Goal: Find specific page/section: Find specific page/section

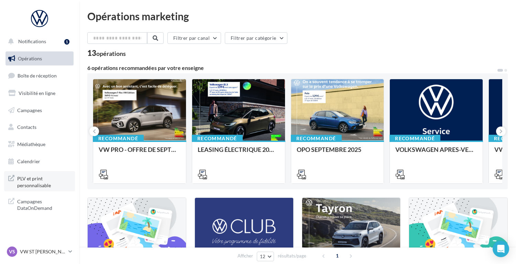
click at [30, 182] on span "PLV et print personnalisable" at bounding box center [44, 181] width 54 height 15
click at [27, 142] on span "Médiathèque" at bounding box center [31, 145] width 28 height 6
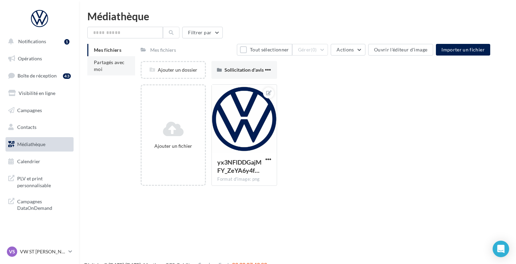
click at [104, 61] on span "Partagés avec moi" at bounding box center [109, 65] width 31 height 13
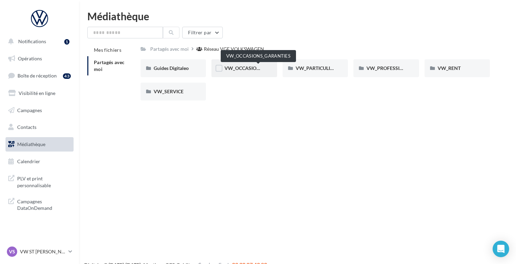
click at [231, 66] on span "VW_OCCASIONS_GARANTIES" at bounding box center [257, 68] width 67 height 6
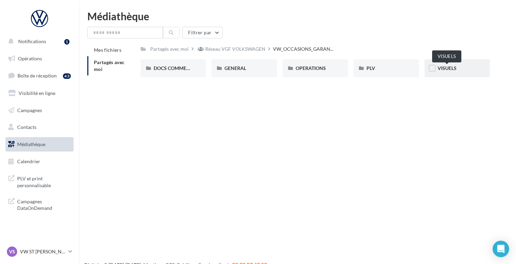
click at [445, 69] on span "VISUELS" at bounding box center [446, 68] width 19 height 6
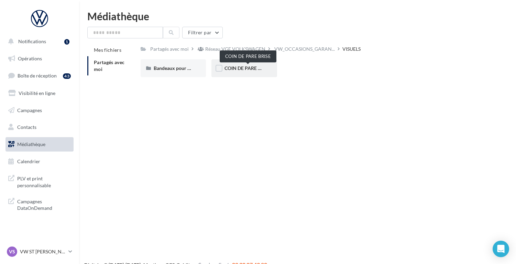
click at [254, 69] on span "COIN DE PARE BRISE" at bounding box center [247, 68] width 46 height 6
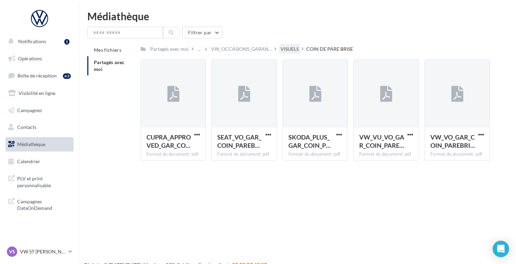
click at [287, 49] on div "VISUELS" at bounding box center [289, 49] width 18 height 7
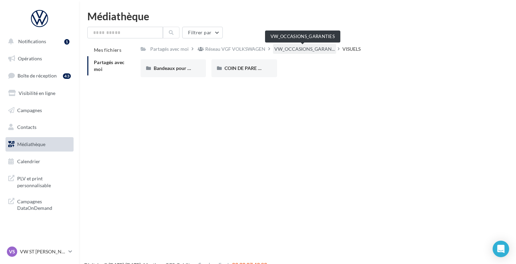
click at [291, 50] on span "VW_OCCASIONS_GARAN..." at bounding box center [304, 49] width 60 height 7
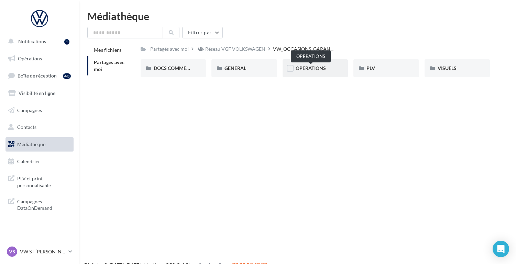
click at [306, 69] on span "OPERATIONS" at bounding box center [310, 68] width 30 height 6
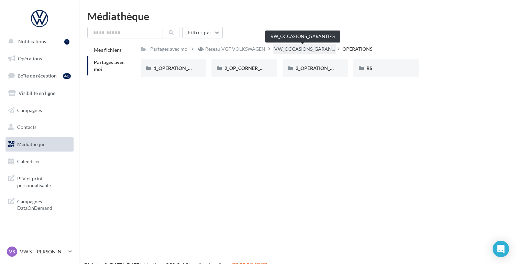
click at [301, 51] on span "VW_OCCASIONS_GARAN..." at bounding box center [304, 49] width 60 height 7
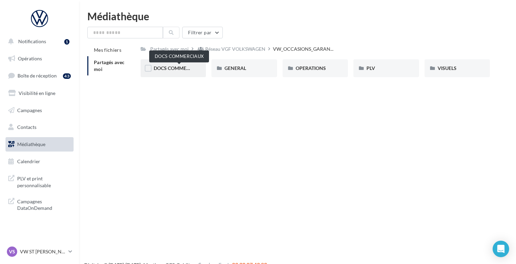
click at [169, 70] on span "DOCS COMMERCIAUX" at bounding box center [179, 68] width 50 height 6
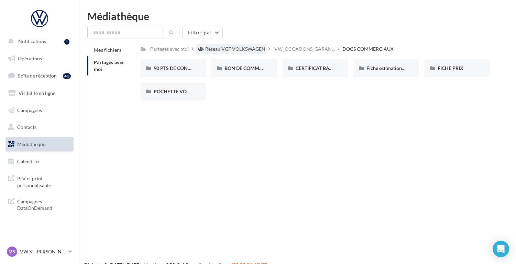
click at [237, 48] on div "Réseau VGF VOLKSWAGEN" at bounding box center [235, 49] width 60 height 7
click at [110, 34] on input "text" at bounding box center [125, 33] width 76 height 12
paste input "**********"
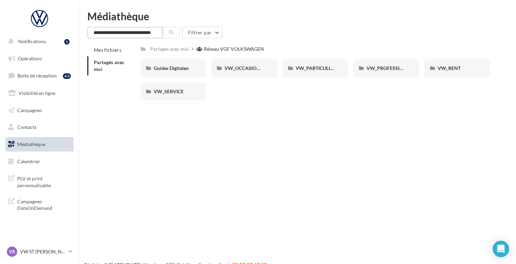
scroll to position [0, 15]
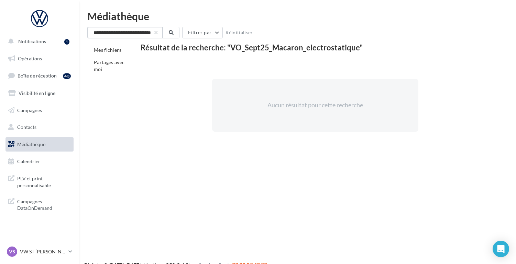
type input "**********"
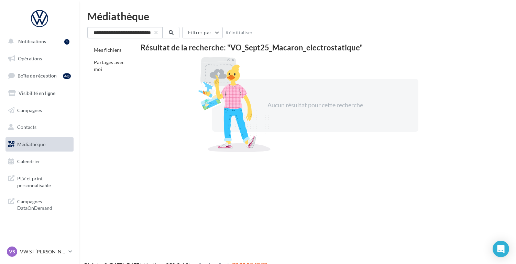
click at [153, 34] on input "**********" at bounding box center [125, 33] width 76 height 12
click at [155, 34] on button "button" at bounding box center [156, 32] width 3 height 3
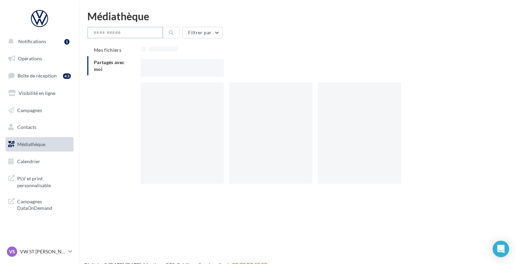
click at [139, 34] on input "text" at bounding box center [125, 33] width 76 height 12
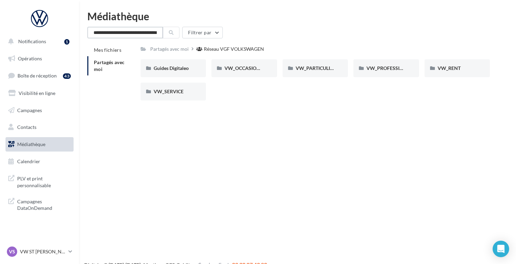
scroll to position [0, 46]
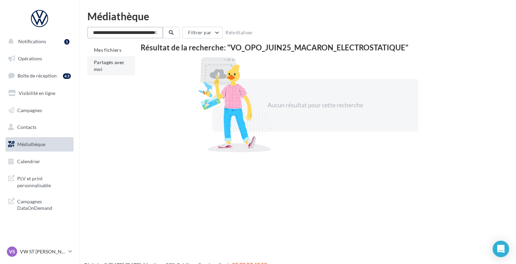
type input "**********"
click at [116, 67] on li "Partagés avec moi" at bounding box center [111, 65] width 48 height 19
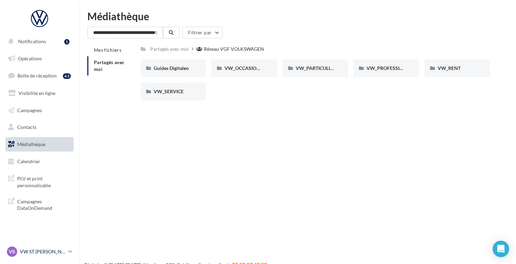
click at [34, 253] on p "VW ST [PERSON_NAME]" at bounding box center [43, 252] width 46 height 7
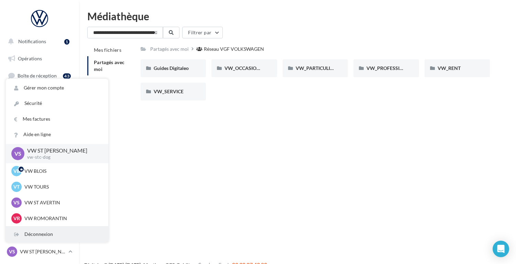
click at [43, 235] on div "Déconnexion" at bounding box center [57, 234] width 102 height 15
